Goal: Transaction & Acquisition: Purchase product/service

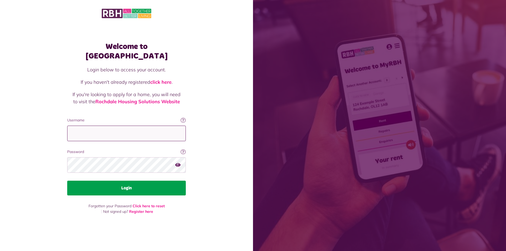
type input "**********"
click at [125, 183] on button "Login" at bounding box center [126, 188] width 119 height 15
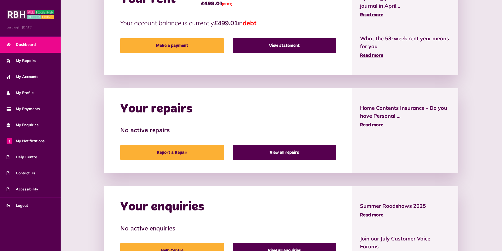
scroll to position [142, 0]
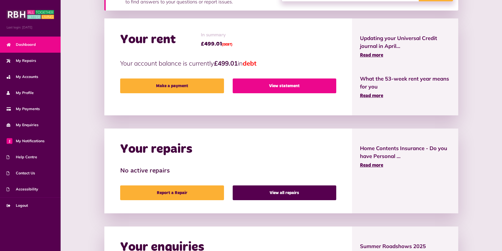
click at [260, 86] on link "View statement" at bounding box center [284, 85] width 103 height 15
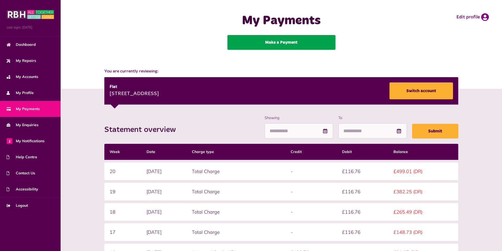
click at [246, 41] on link "Make a Payment" at bounding box center [281, 42] width 108 height 15
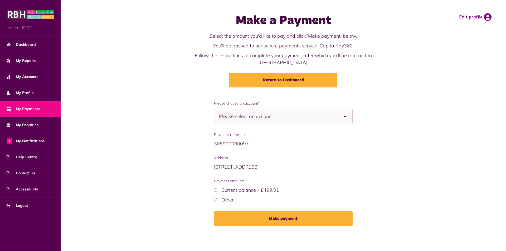
click at [232, 109] on span "Please select an account" at bounding box center [255, 116] width 72 height 15
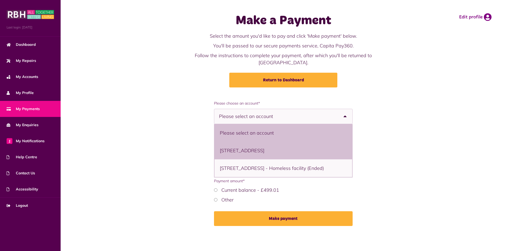
click at [255, 146] on li "3 Birch Street, Heywood, OL10 1DF - Flat" at bounding box center [283, 151] width 138 height 18
select select "**********"
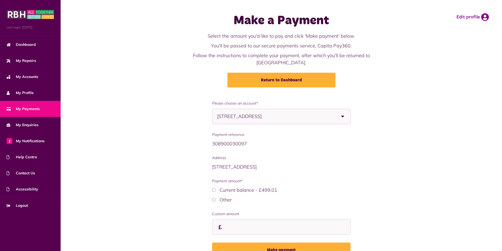
click at [244, 109] on span "3 Birch Street, Heywood, OL10 1DF - Flat" at bounding box center [253, 116] width 72 height 15
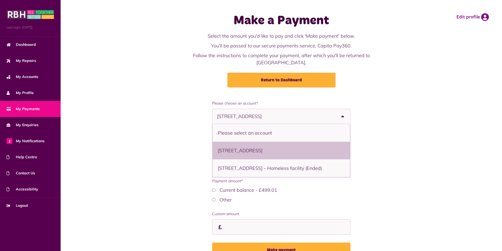
click at [226, 146] on li "3 Birch Street, Heywood, OL10 1DF - Flat" at bounding box center [281, 151] width 137 height 18
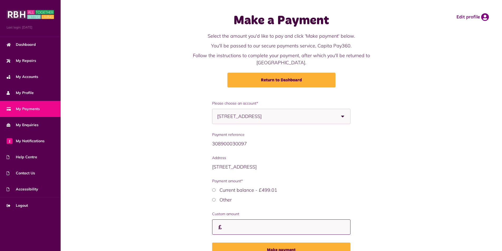
click at [230, 219] on input "Custom amount" at bounding box center [281, 227] width 138 height 16
type input "**"
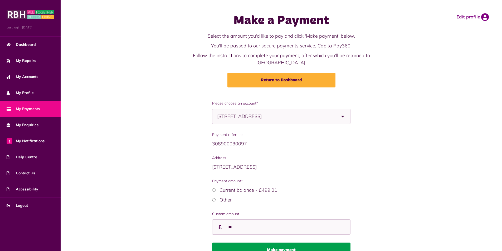
click at [277, 243] on button "Make payment" at bounding box center [281, 250] width 138 height 15
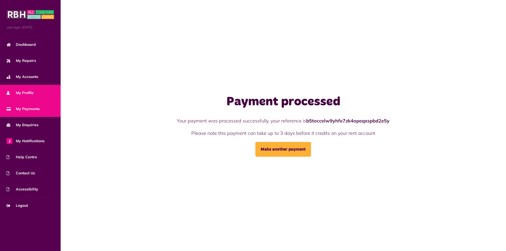
click at [33, 92] on span "My Profile" at bounding box center [20, 93] width 27 height 6
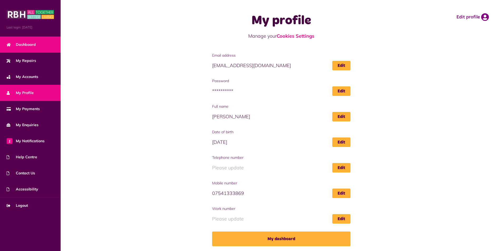
click at [37, 47] on link "Dashboard" at bounding box center [30, 45] width 61 height 16
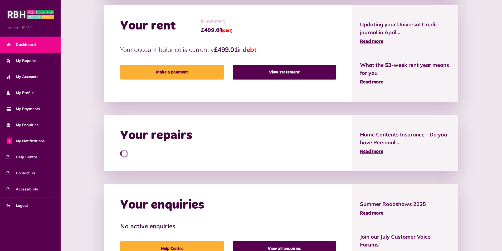
scroll to position [158, 0]
